Goal: Information Seeking & Learning: Learn about a topic

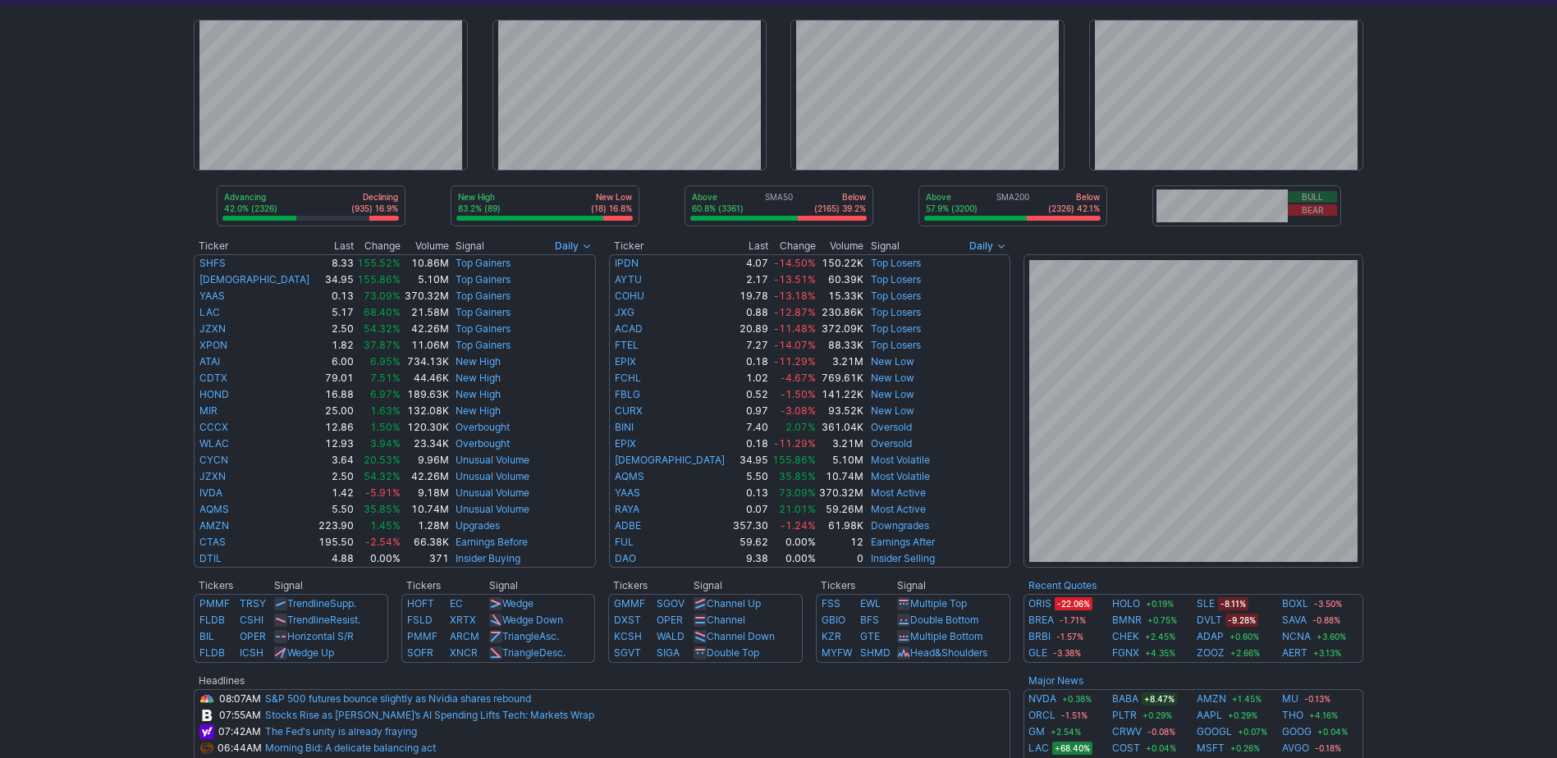
scroll to position [164, 0]
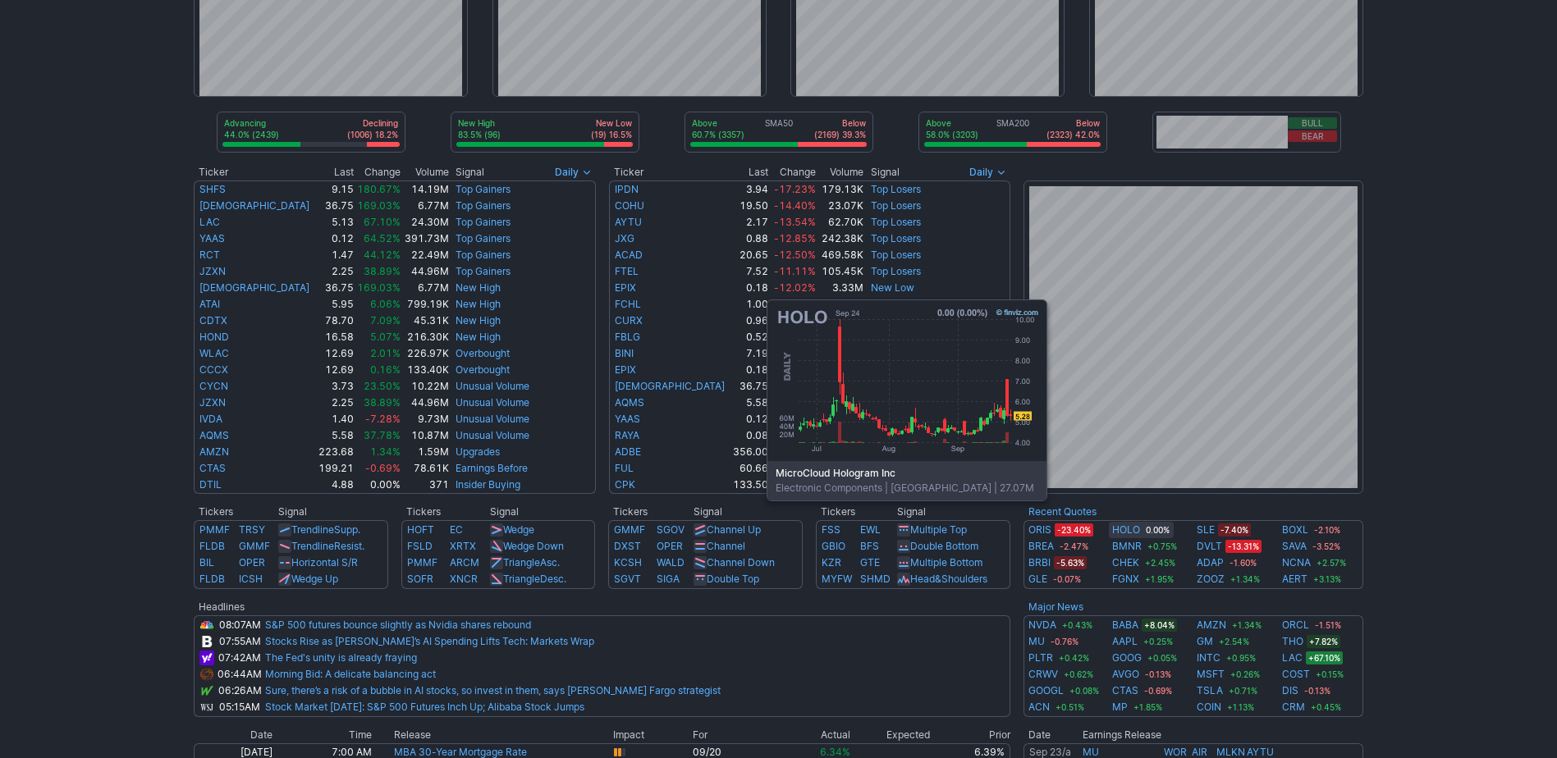
click at [1119, 525] on link "HOLO" at bounding box center [1126, 530] width 28 height 16
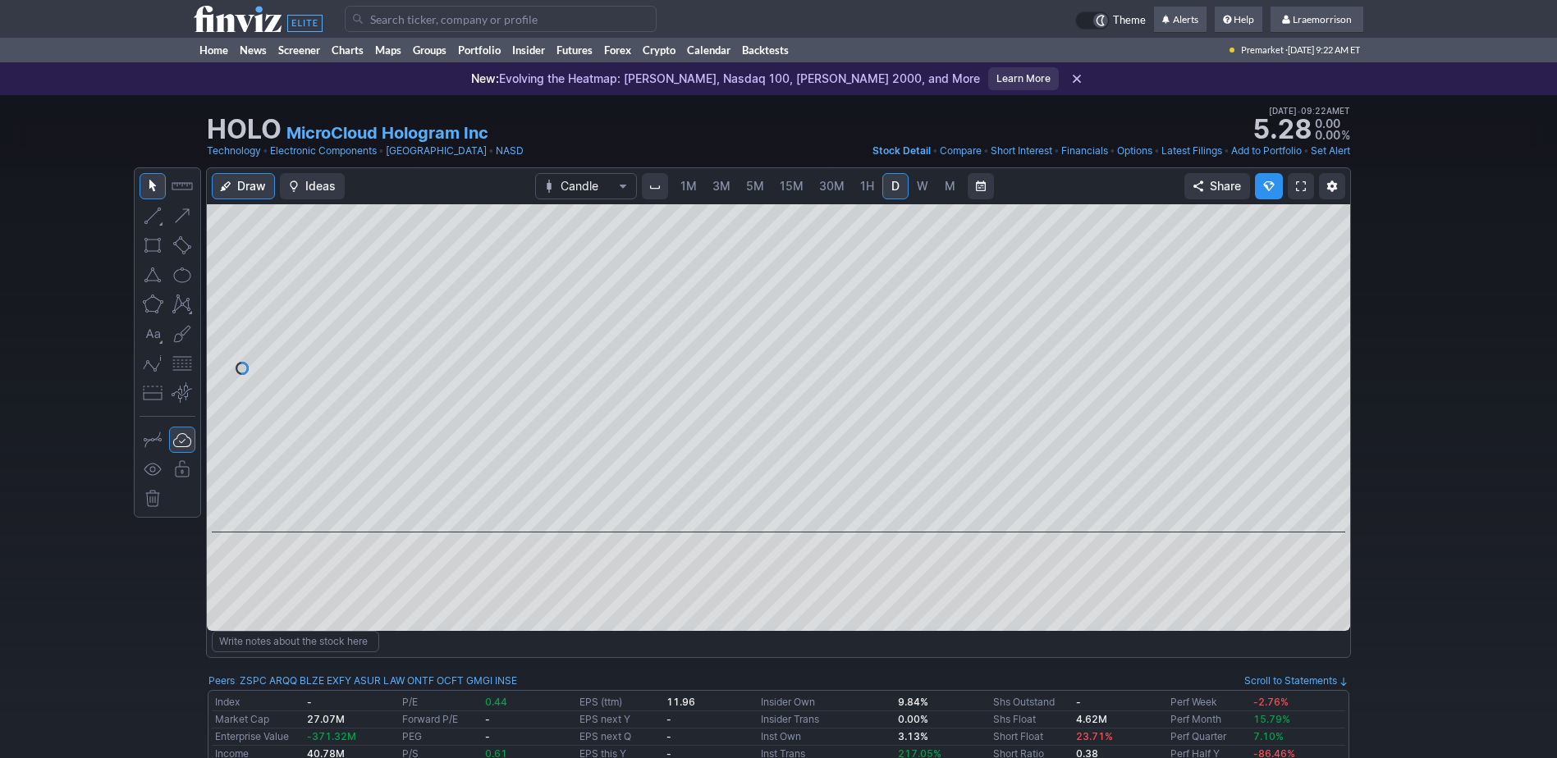
click at [685, 186] on span "1M" at bounding box center [688, 186] width 16 height 14
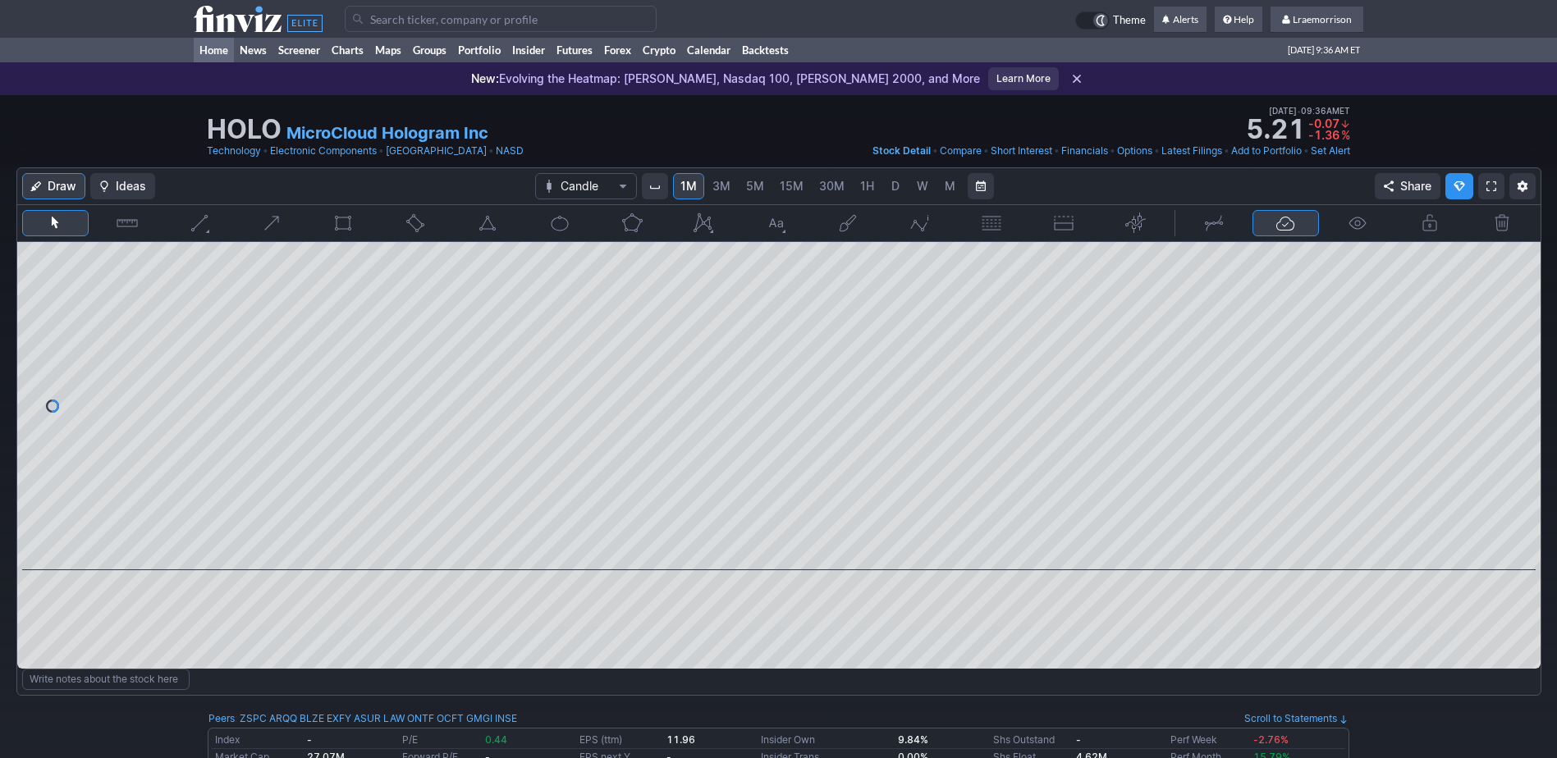
click at [208, 51] on link "Home" at bounding box center [214, 50] width 40 height 25
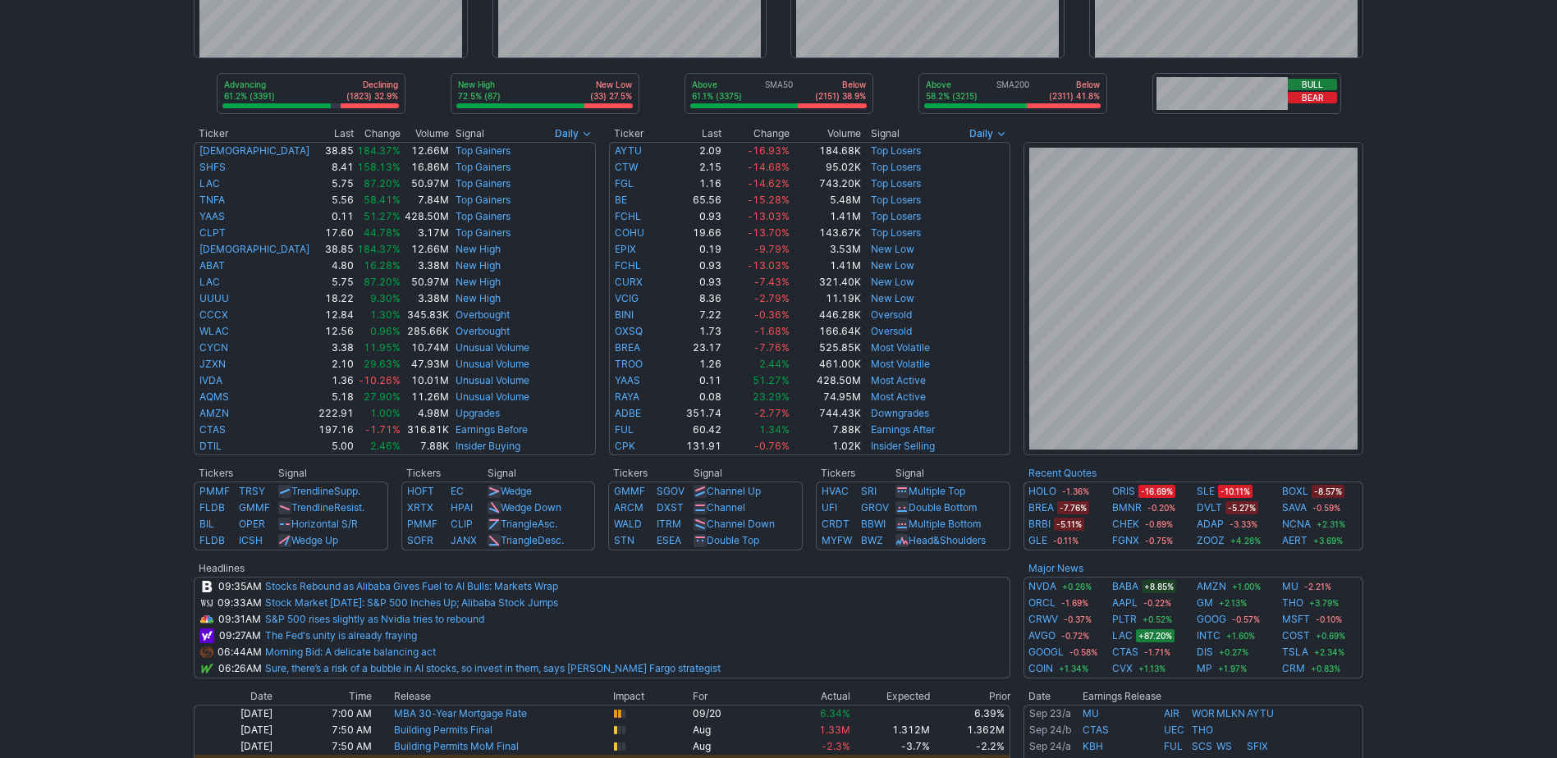
scroll to position [246, 0]
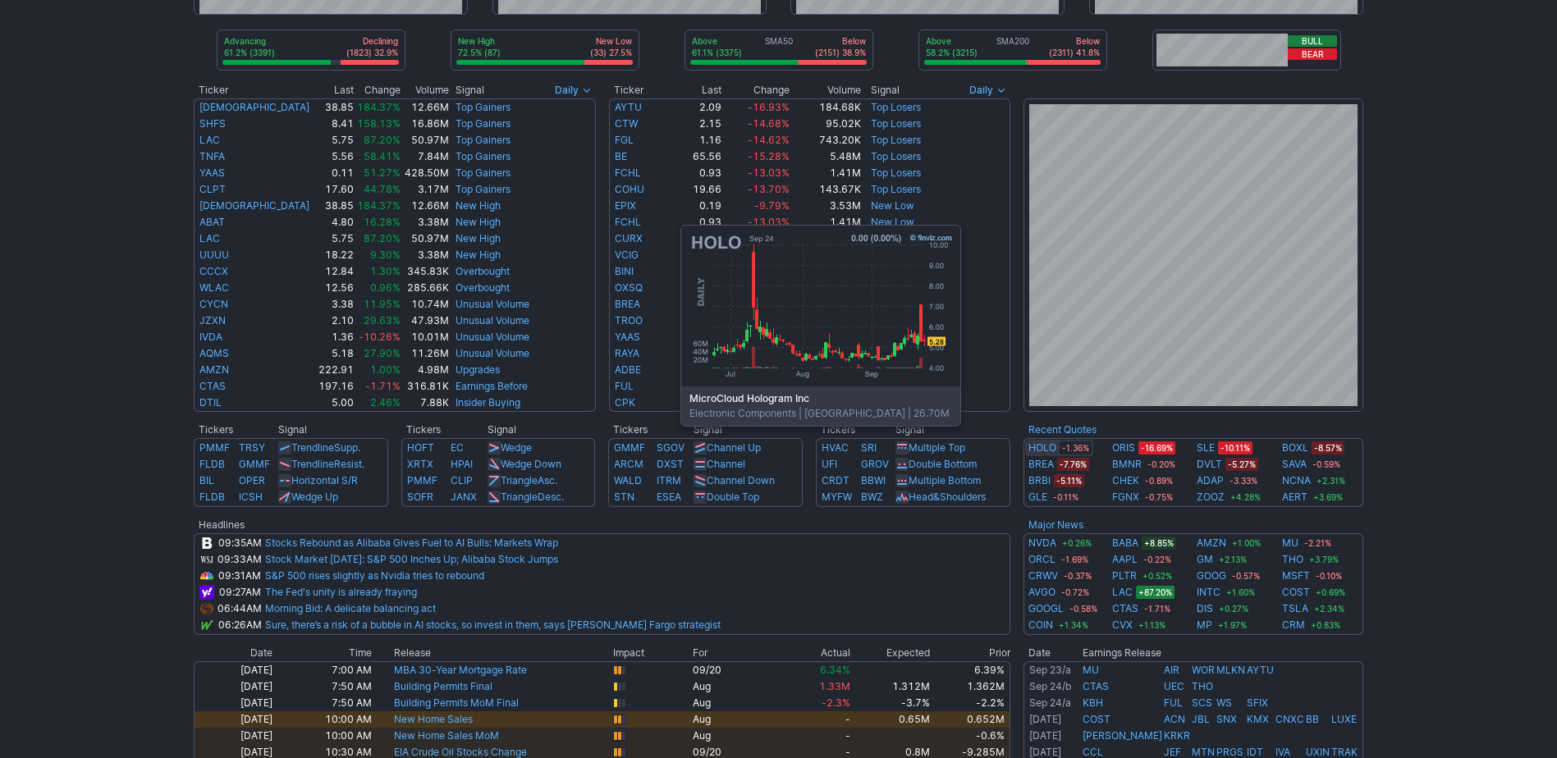
click at [1033, 451] on link "HOLO" at bounding box center [1042, 448] width 28 height 16
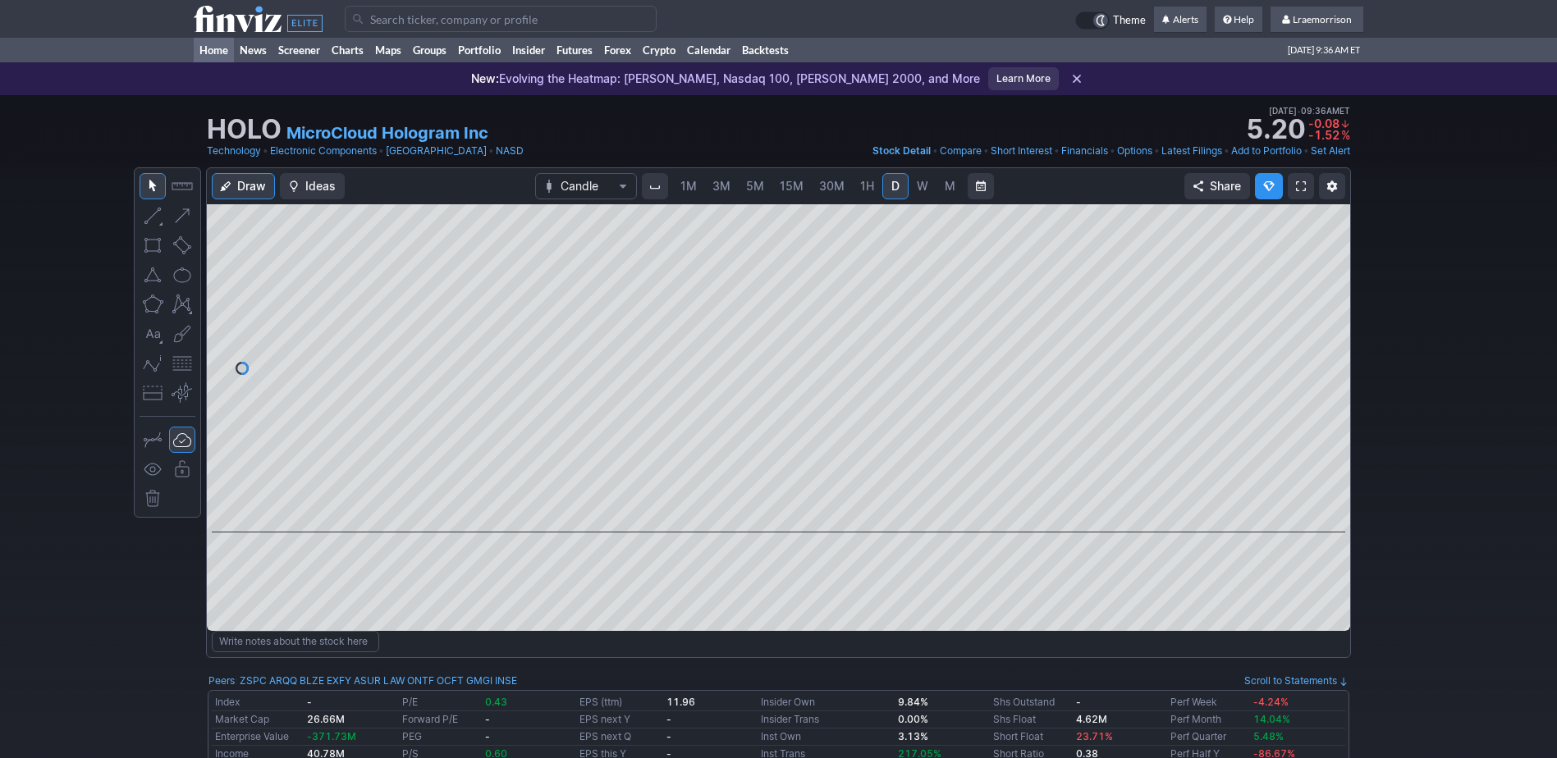
click at [212, 51] on link "Home" at bounding box center [214, 50] width 40 height 25
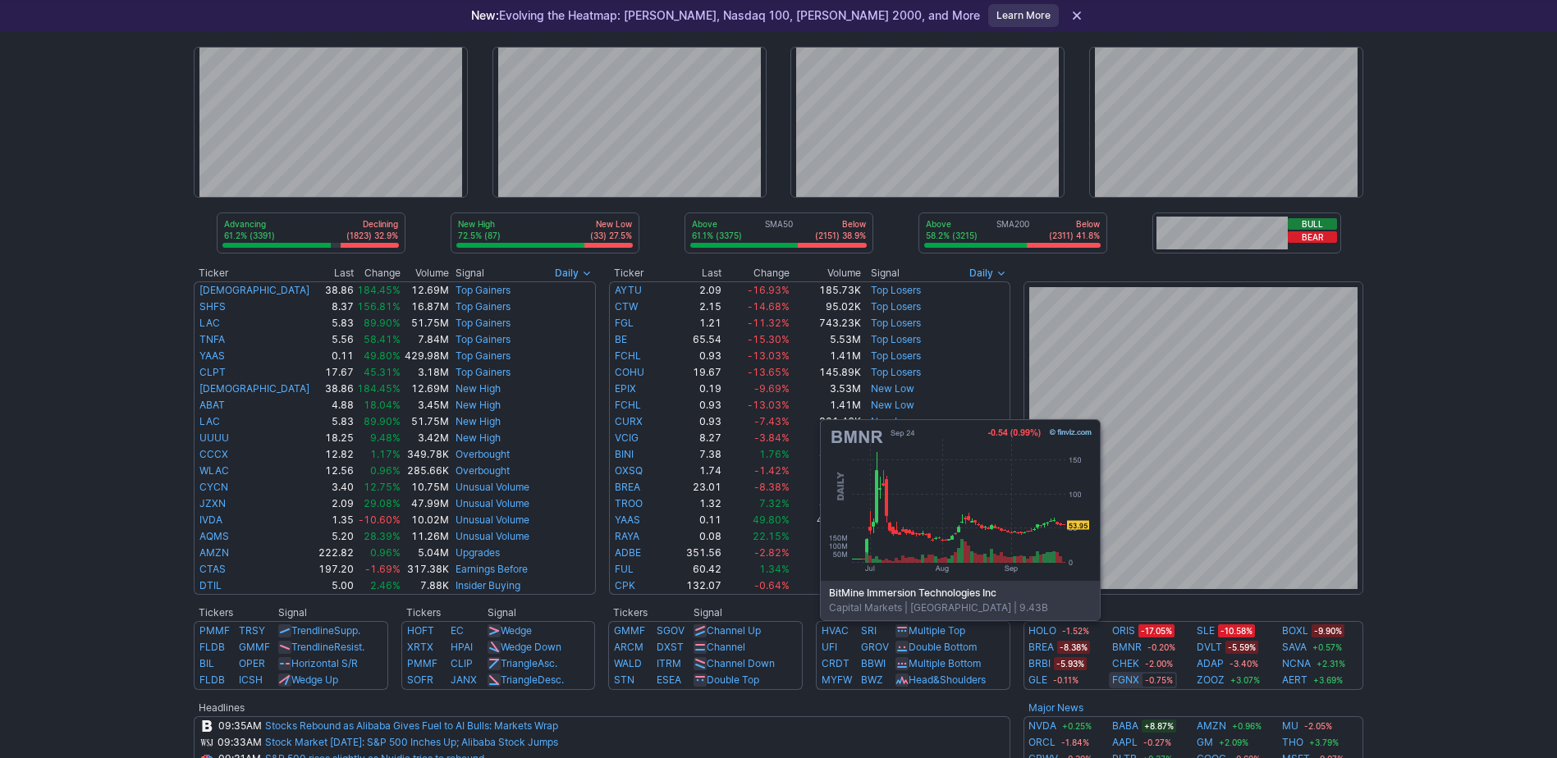
scroll to position [82, 0]
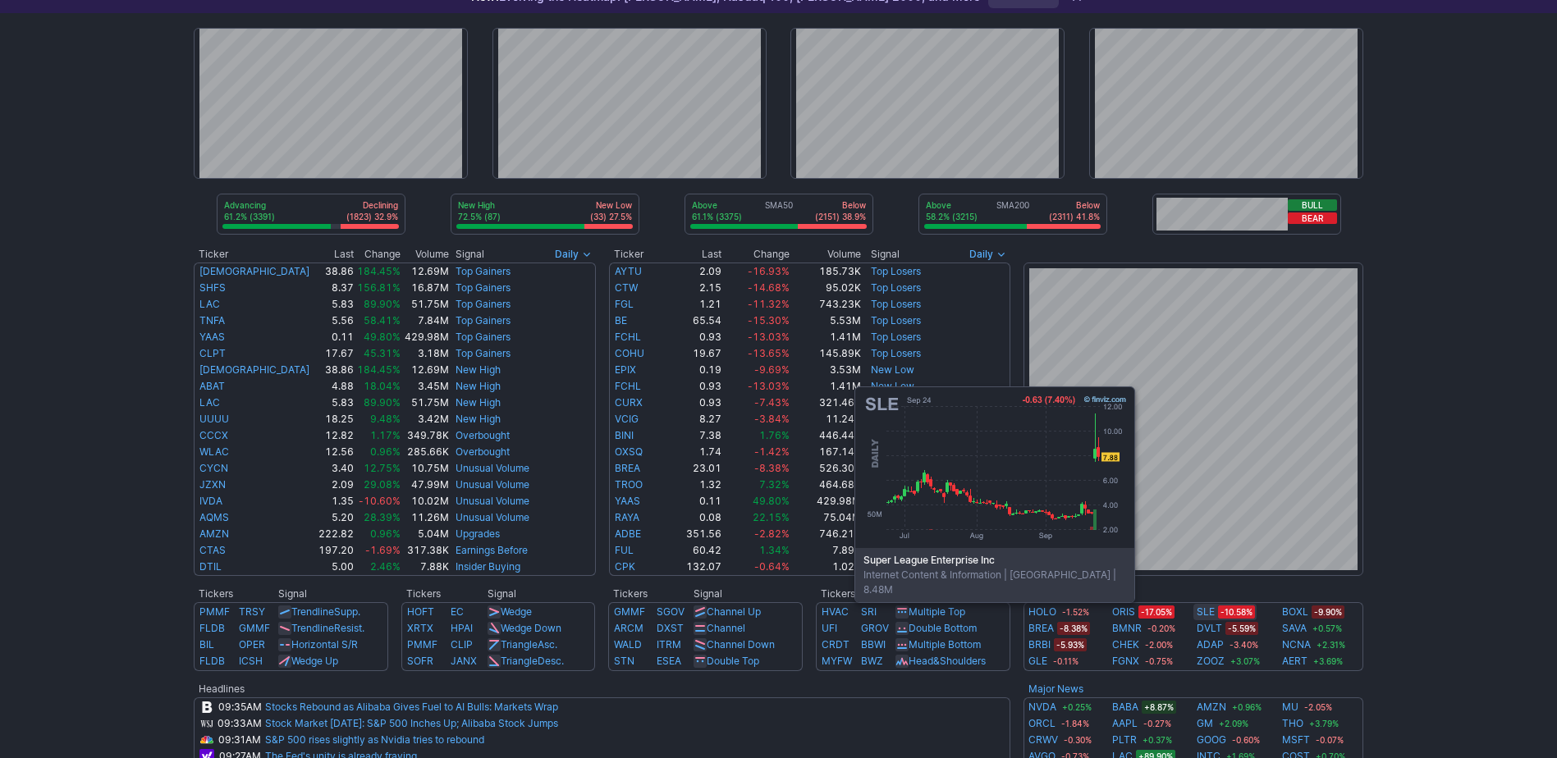
click at [1207, 612] on link "SLE" at bounding box center [1206, 612] width 18 height 16
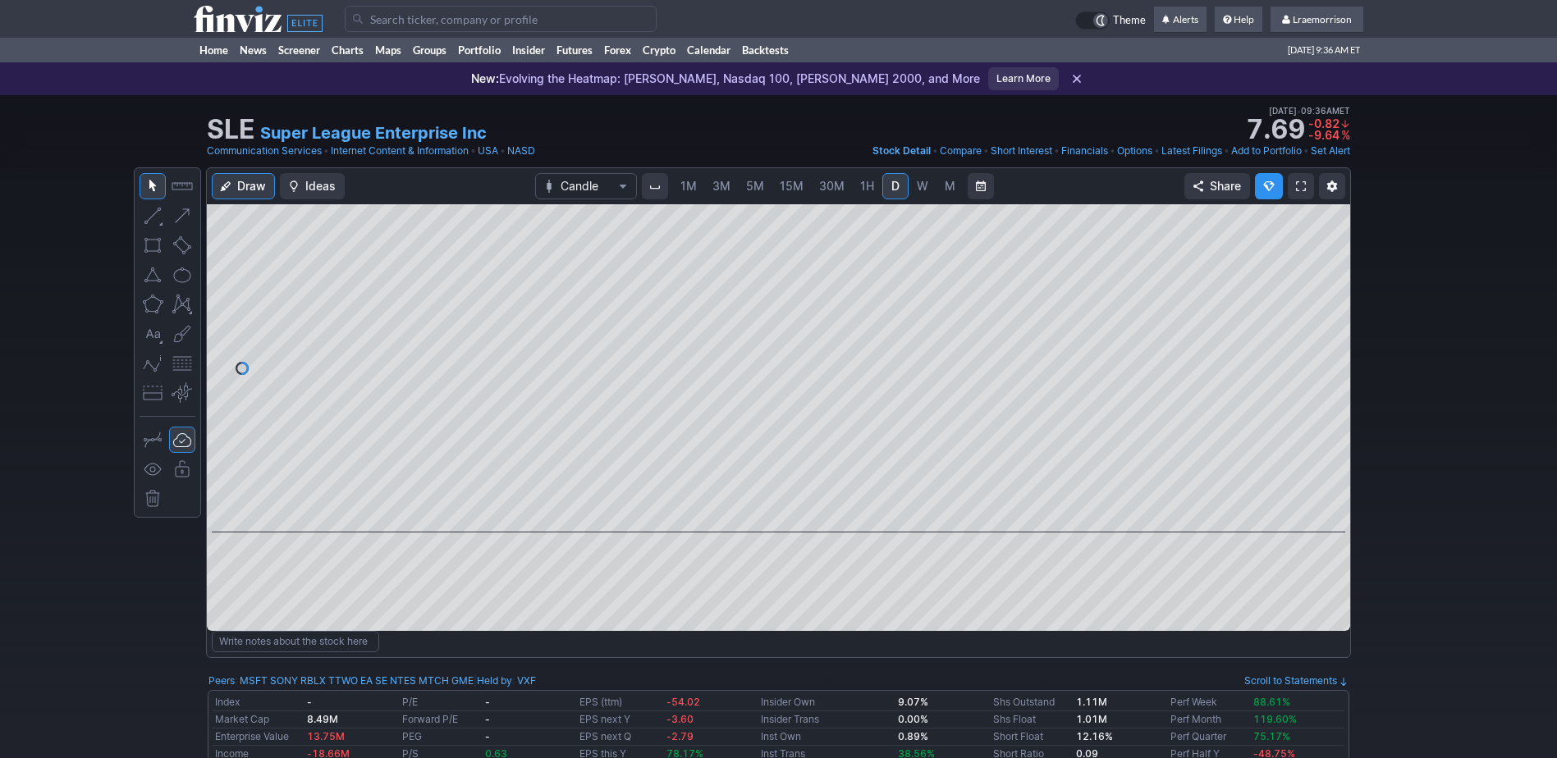
click at [686, 191] on span "1M" at bounding box center [688, 186] width 16 height 14
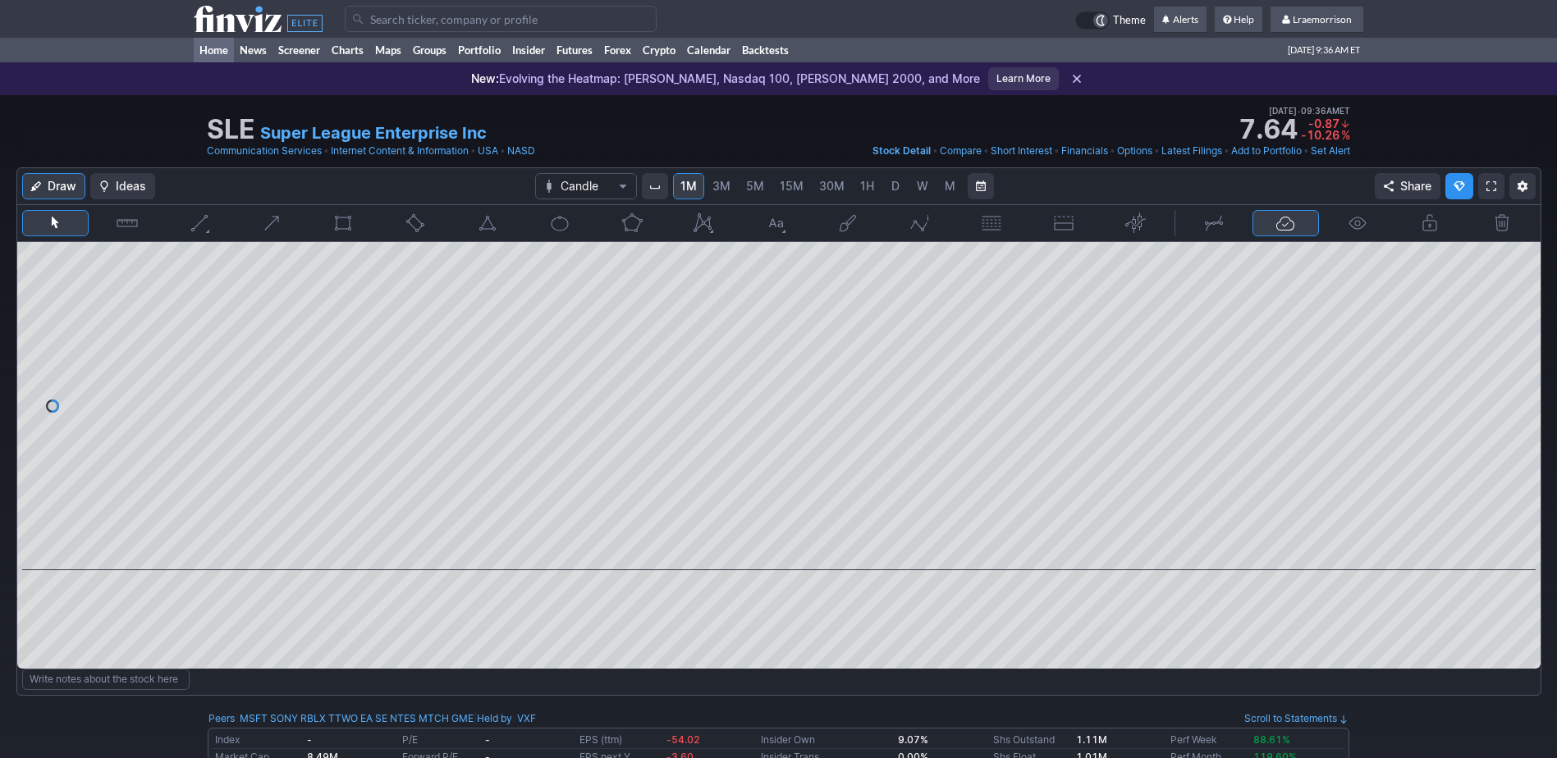
click at [217, 53] on link "Home" at bounding box center [214, 50] width 40 height 25
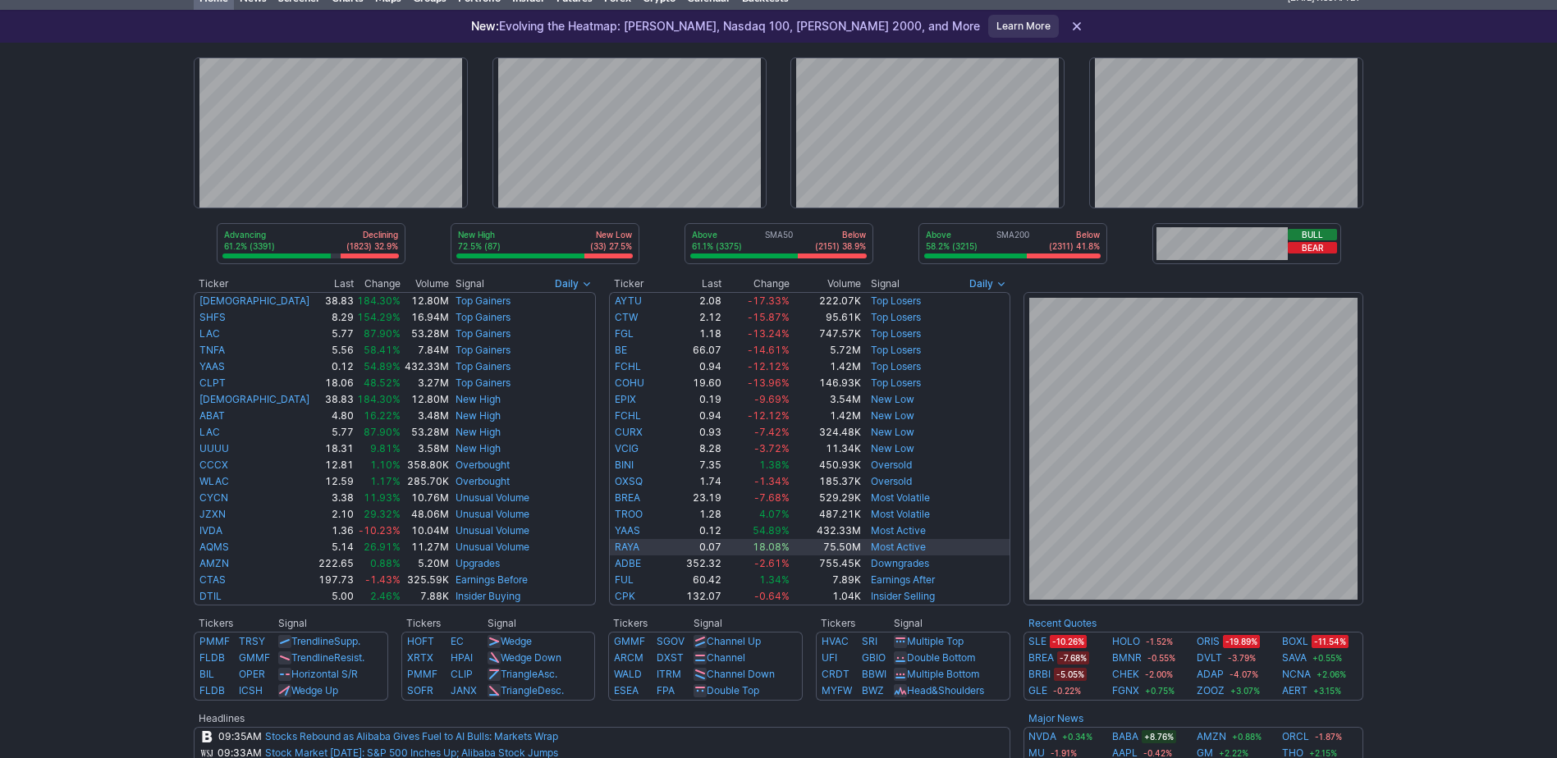
scroll to position [82, 0]
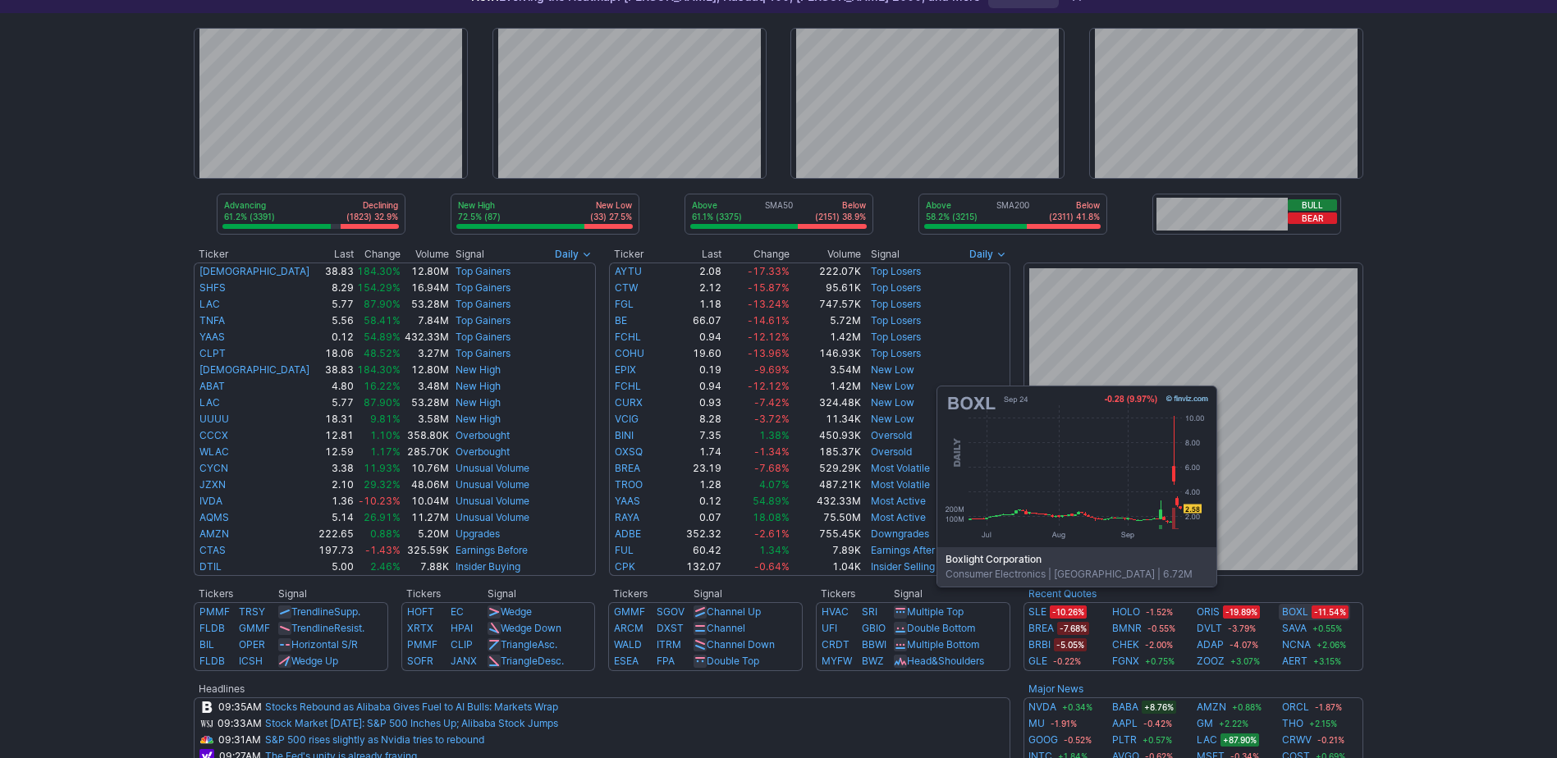
click at [1289, 611] on link "BOXL" at bounding box center [1295, 612] width 26 height 16
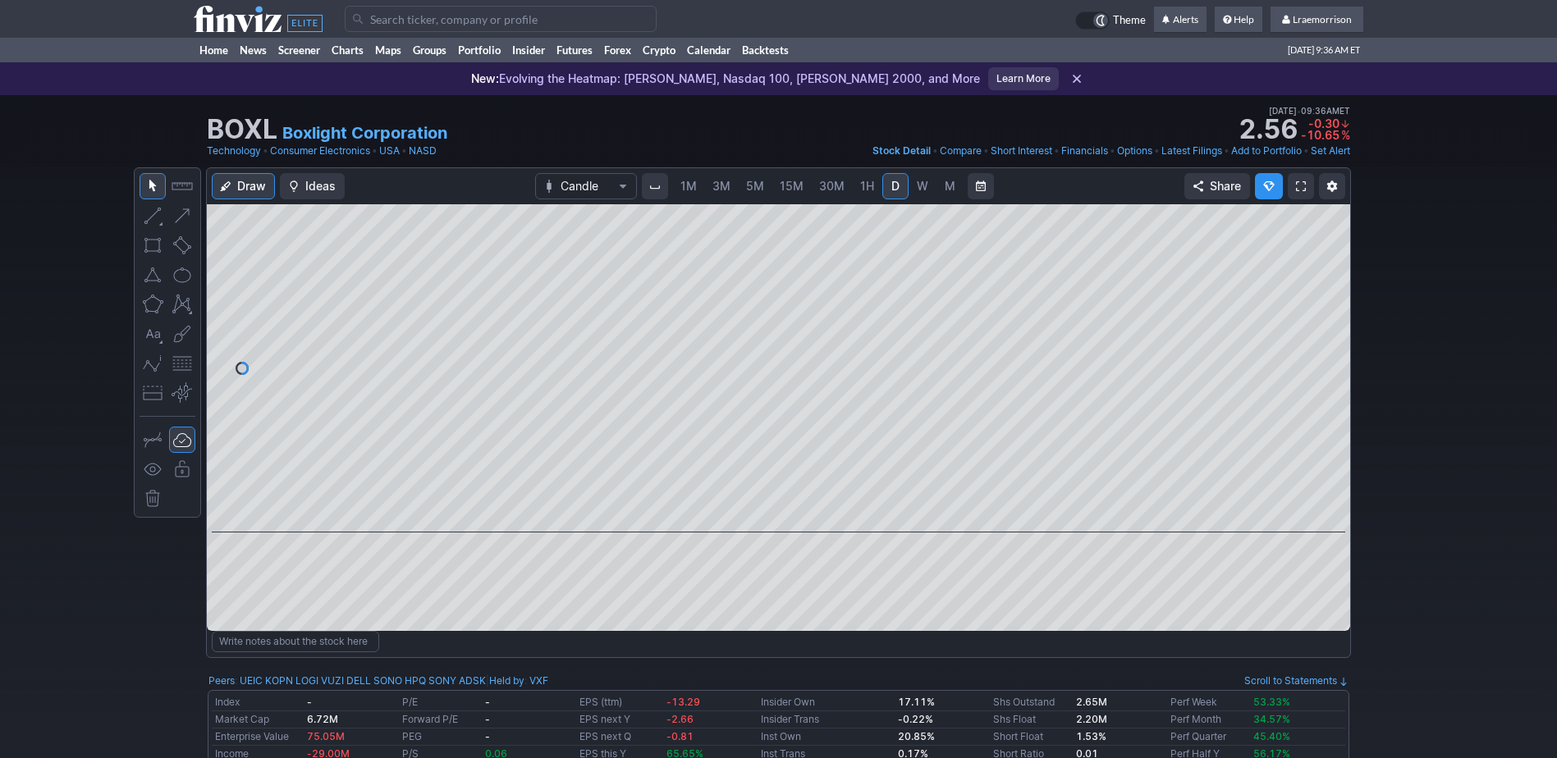
click at [688, 189] on span "1M" at bounding box center [688, 186] width 16 height 14
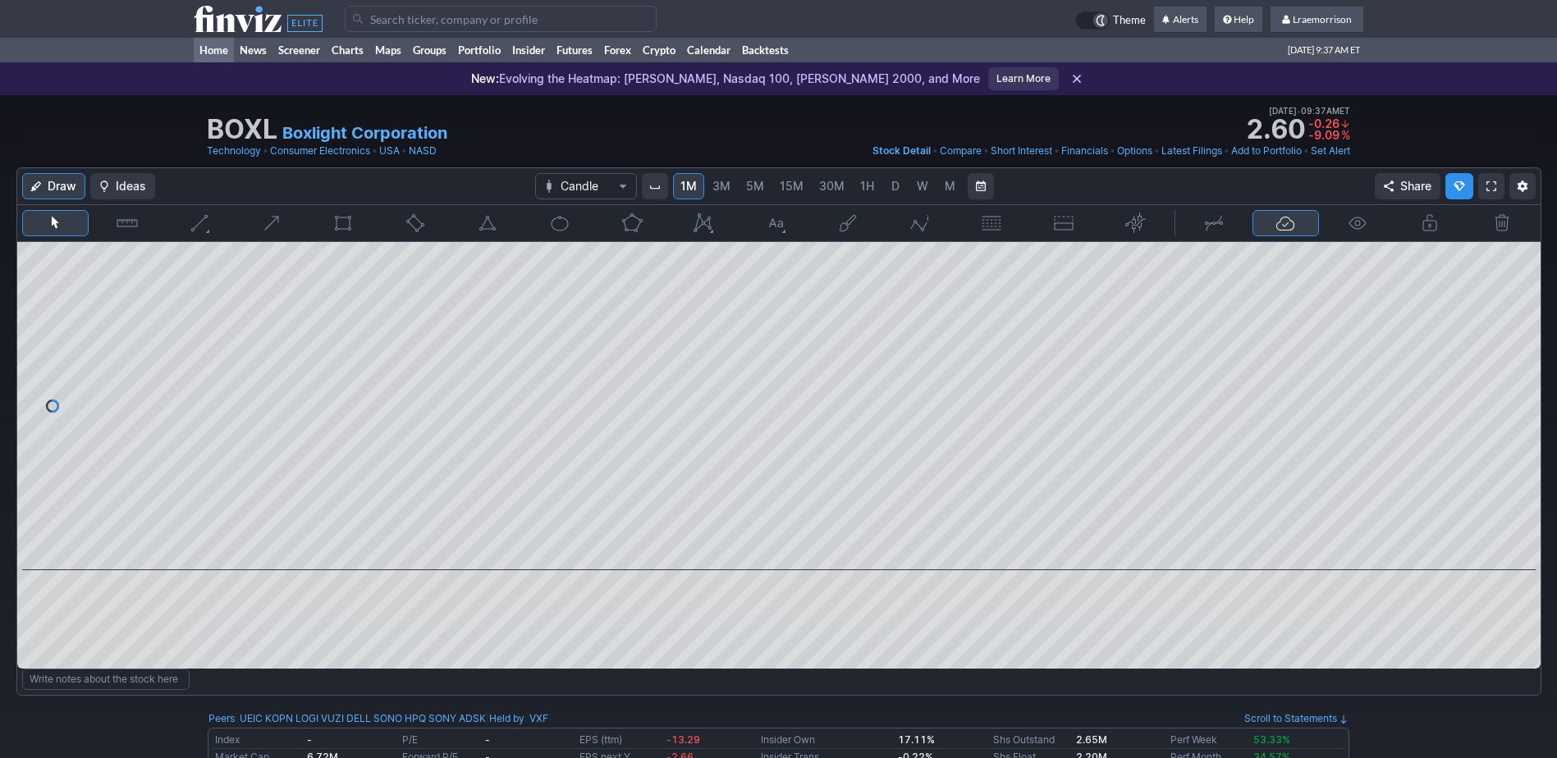
click at [215, 48] on link "Home" at bounding box center [214, 50] width 40 height 25
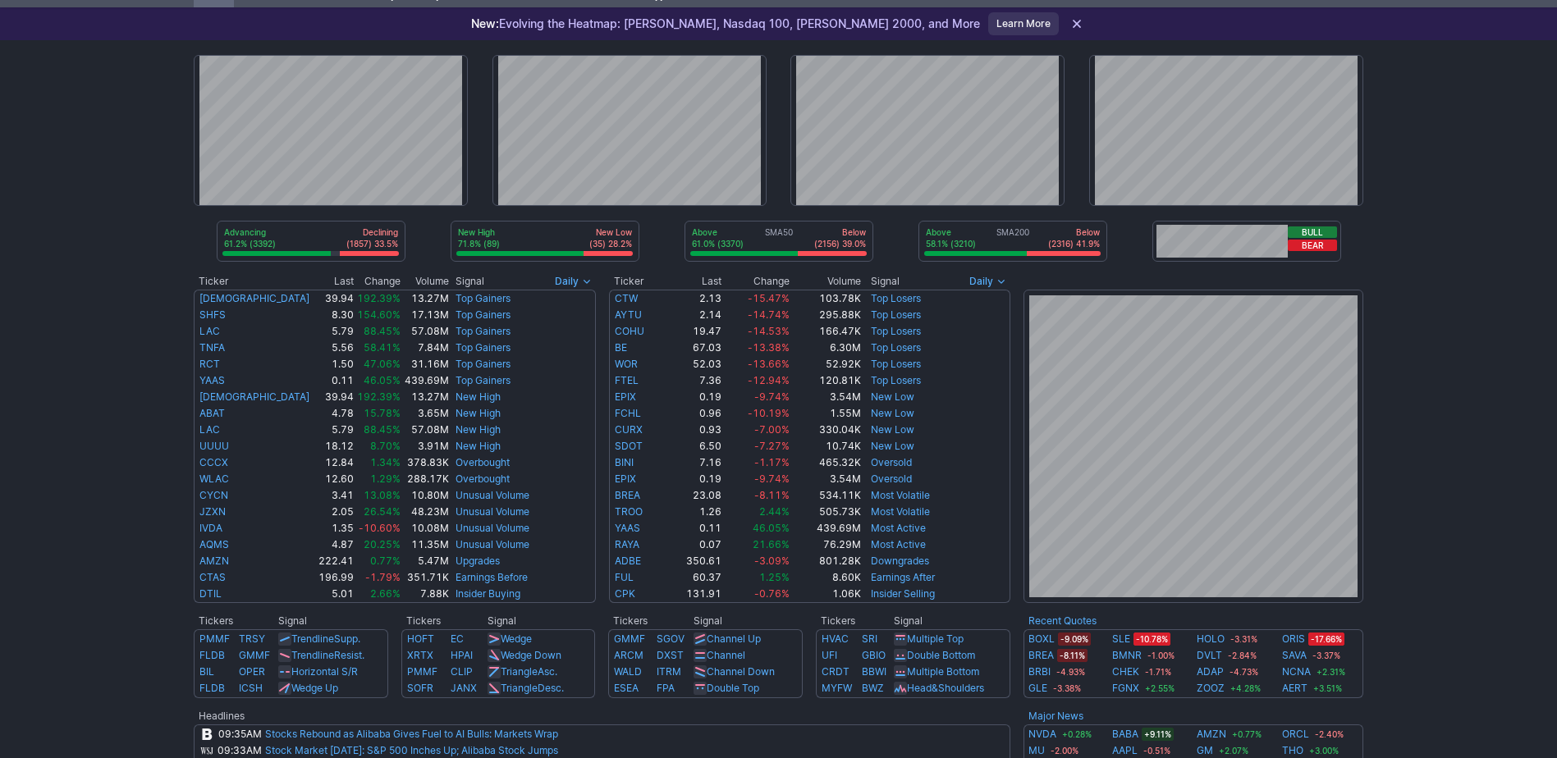
scroll to position [82, 0]
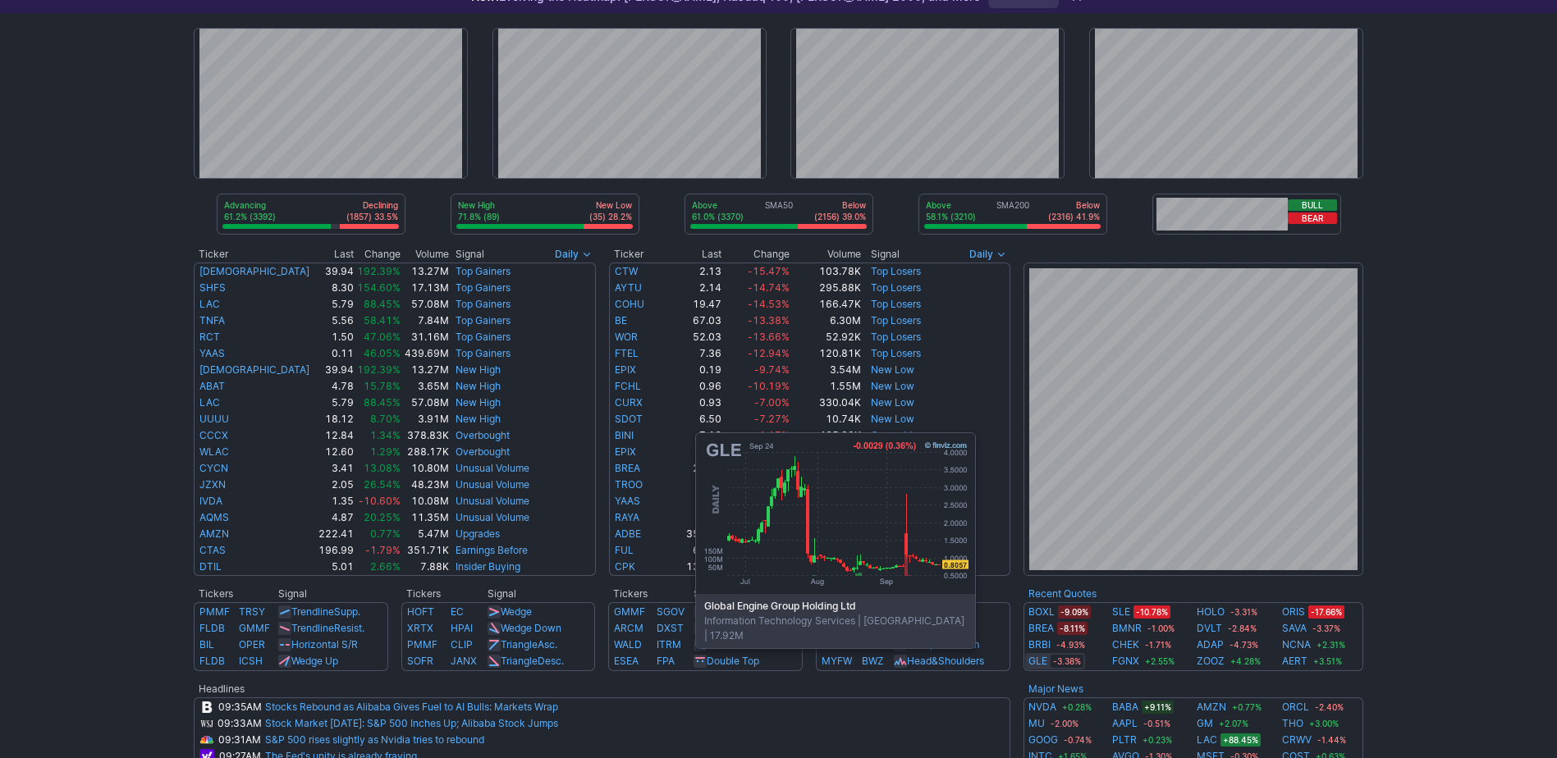
click at [1047, 658] on div "GLE -3.38%" at bounding box center [1055, 661] width 60 height 16
click at [1039, 661] on link "GLE" at bounding box center [1037, 661] width 19 height 16
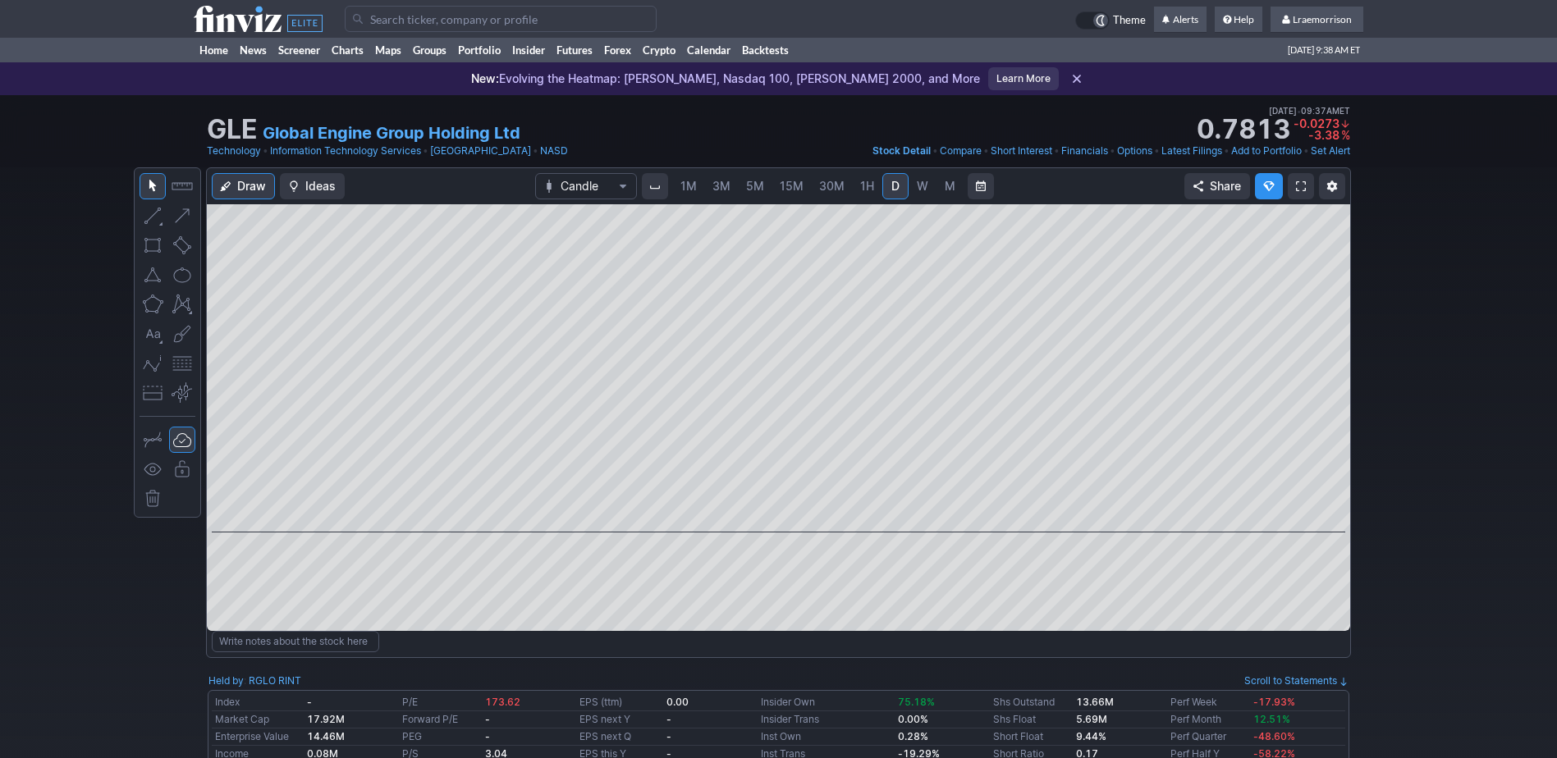
click at [690, 189] on span "1M" at bounding box center [688, 186] width 16 height 14
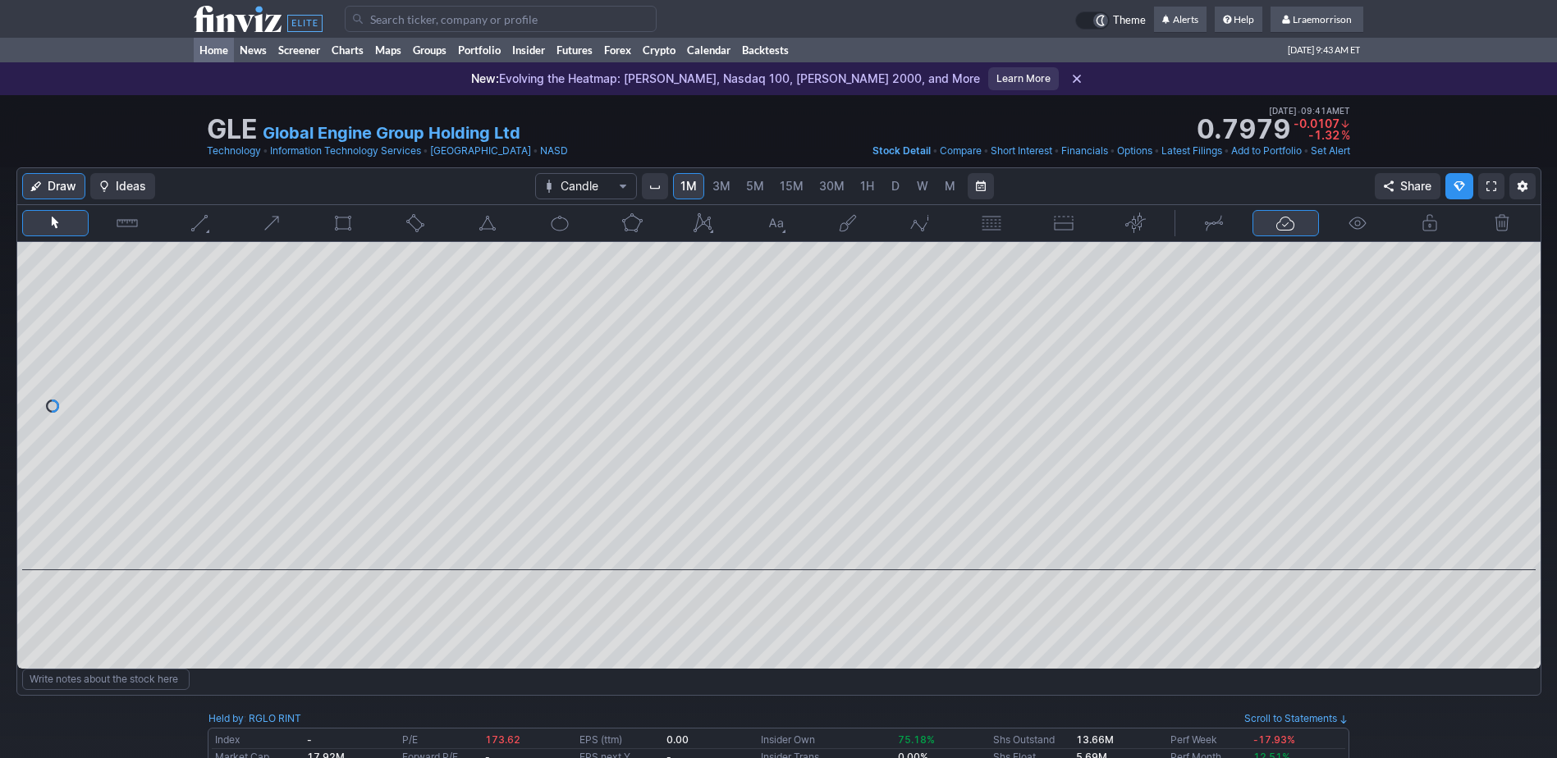
click at [218, 52] on link "Home" at bounding box center [214, 50] width 40 height 25
